Goal: Task Accomplishment & Management: Use online tool/utility

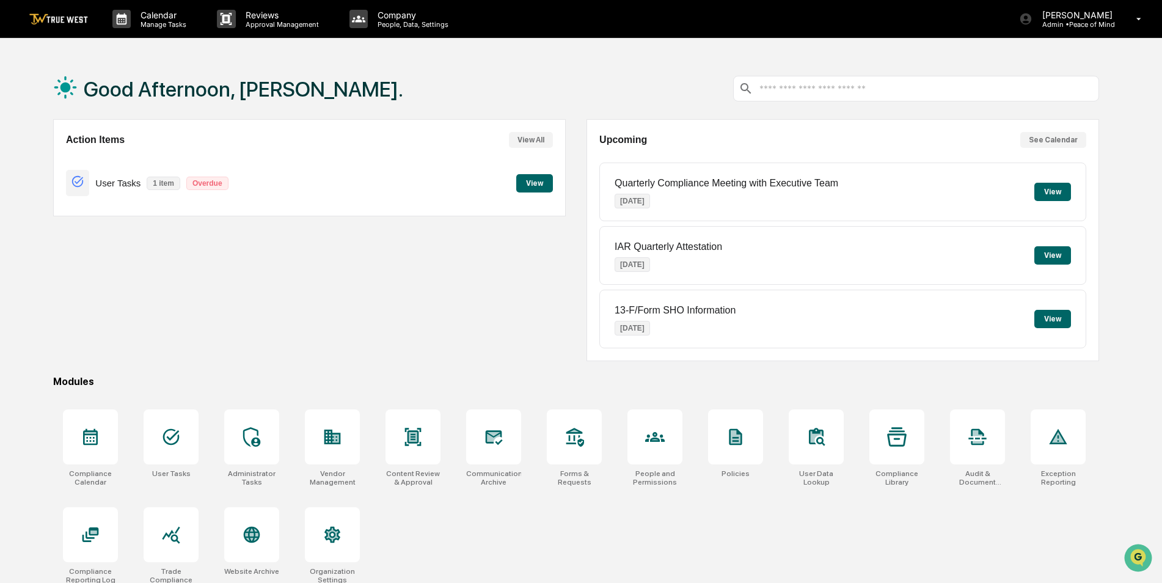
click at [523, 184] on button "View" at bounding box center [534, 183] width 37 height 18
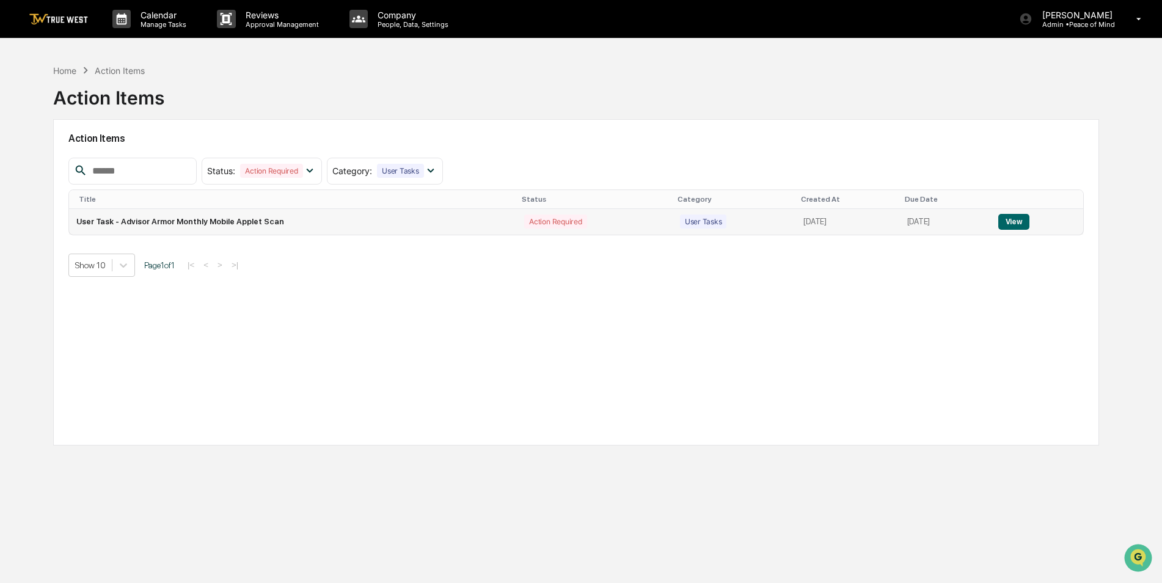
click at [1018, 220] on button "View" at bounding box center [1013, 222] width 31 height 16
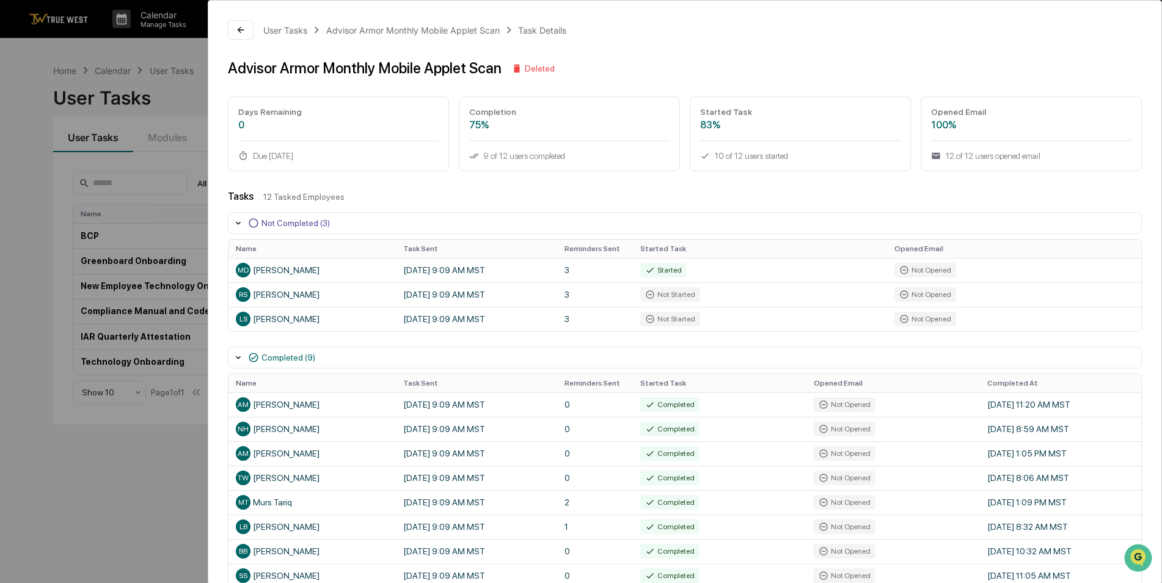
click at [120, 492] on div "User Tasks Advisor Armor Monthly Mobile Applet Scan Task Details Advisor Armor …" at bounding box center [581, 291] width 1162 height 583
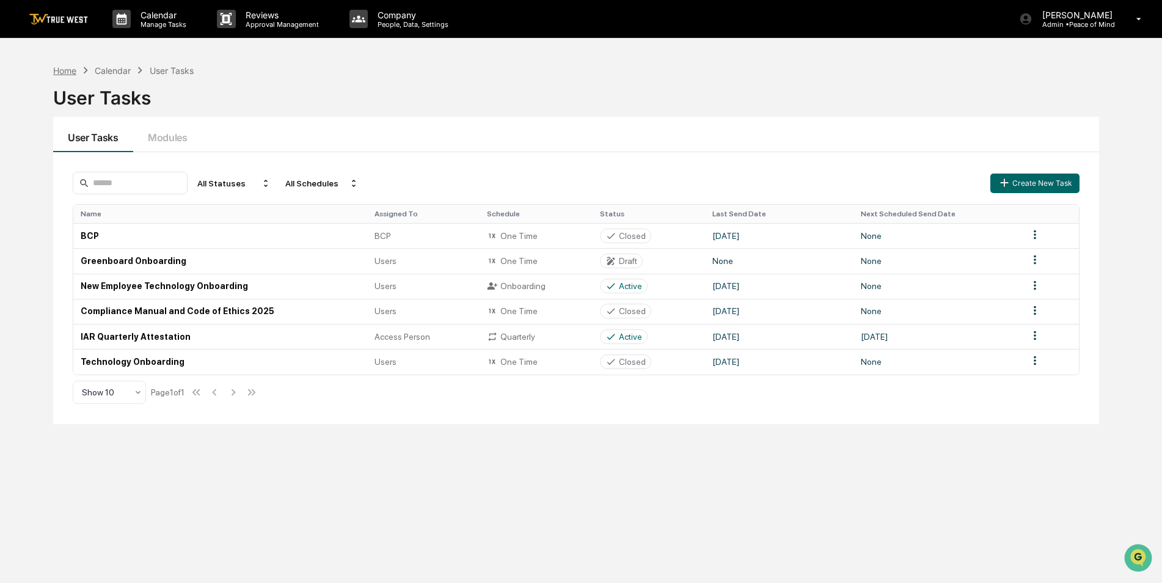
click at [69, 70] on div "Home" at bounding box center [64, 70] width 23 height 10
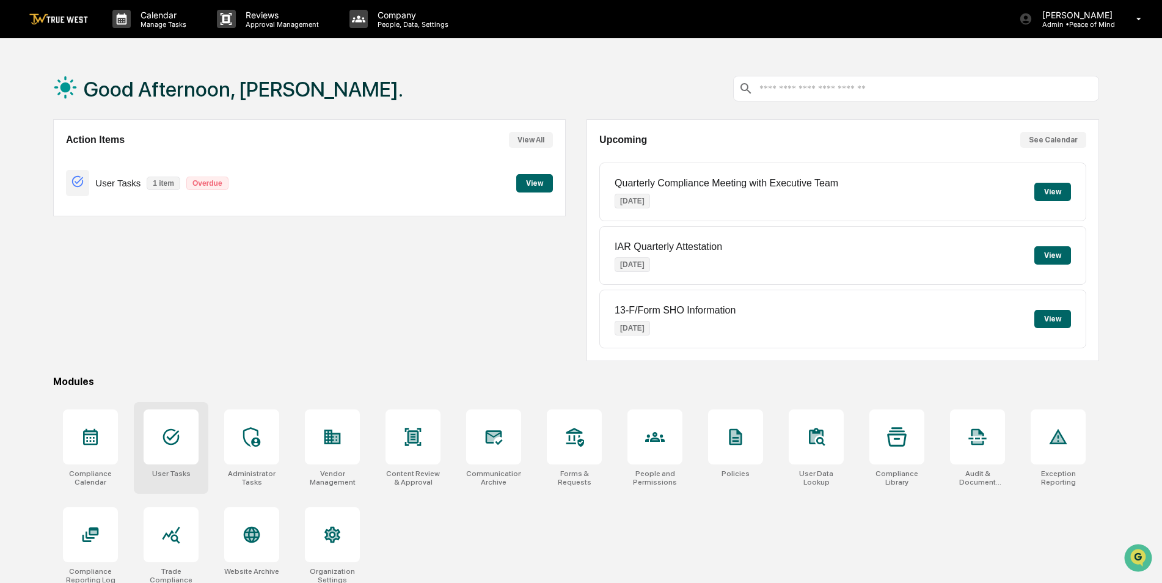
click at [183, 441] on div at bounding box center [171, 436] width 55 height 55
